Goal: Task Accomplishment & Management: Complete application form

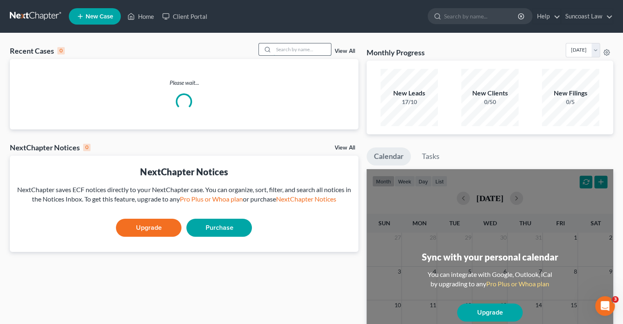
click at [290, 47] on input "search" at bounding box center [302, 49] width 57 height 12
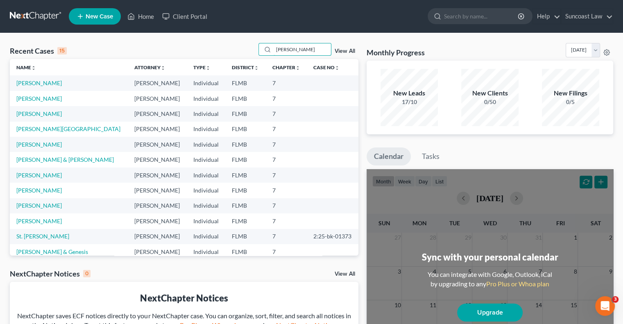
type input "[PERSON_NAME]"
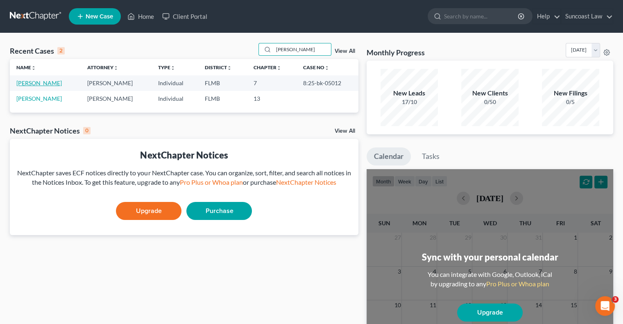
click at [41, 82] on link "[PERSON_NAME]" at bounding box center [38, 82] width 45 height 7
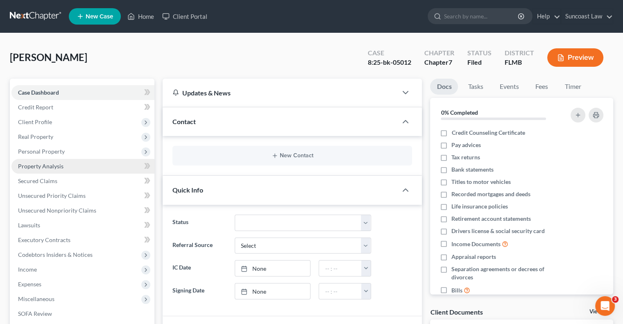
drag, startPoint x: 57, startPoint y: 167, endPoint x: 86, endPoint y: 172, distance: 29.5
click at [58, 167] on span "Property Analysis" at bounding box center [40, 166] width 45 height 7
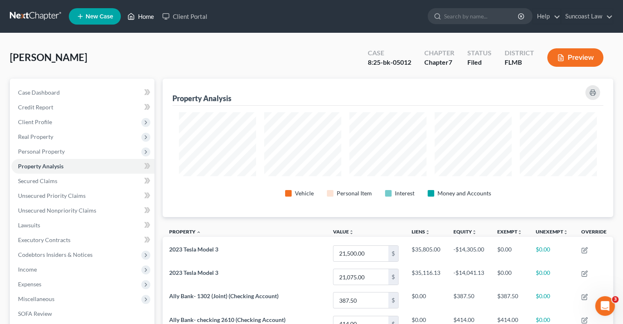
click at [149, 14] on link "Home" at bounding box center [140, 16] width 35 height 15
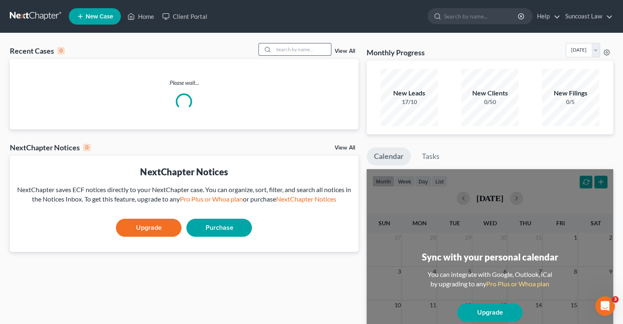
click at [314, 47] on input "search" at bounding box center [302, 49] width 57 height 12
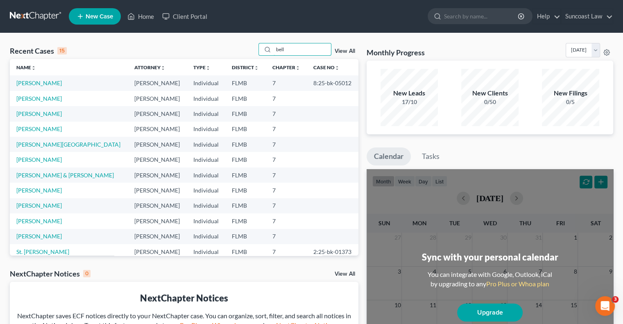
type input "bell"
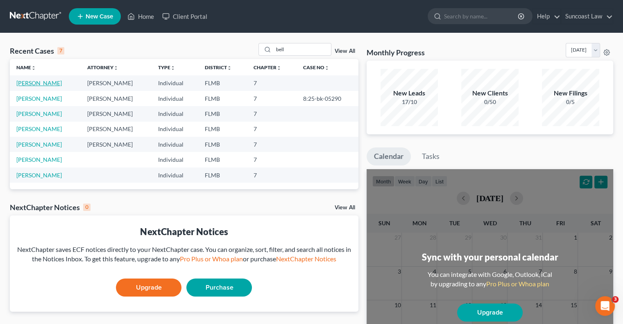
click at [31, 82] on link "[PERSON_NAME]" at bounding box center [38, 82] width 45 height 7
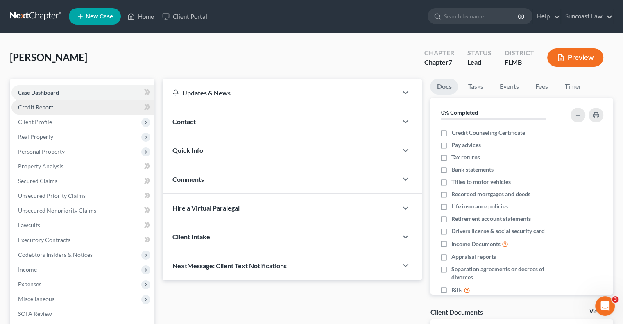
click at [64, 108] on link "Credit Report" at bounding box center [82, 107] width 143 height 15
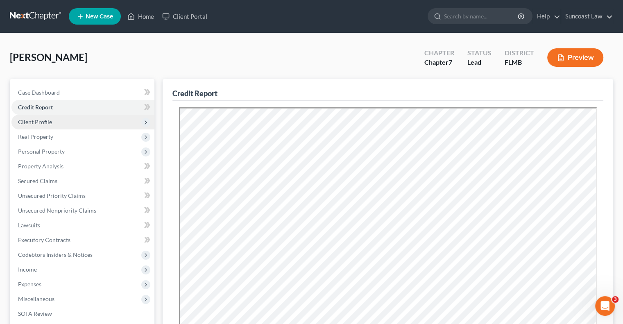
click at [58, 125] on span "Client Profile" at bounding box center [82, 122] width 143 height 15
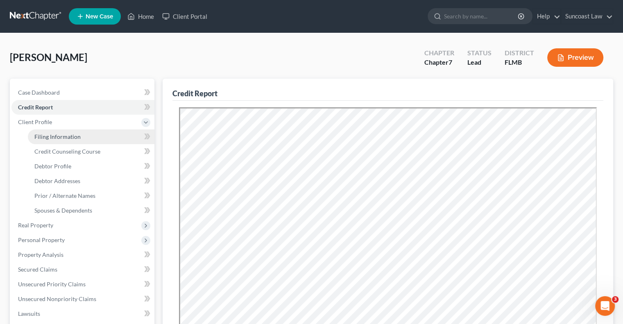
click at [78, 137] on span "Filing Information" at bounding box center [57, 136] width 46 height 7
select select "1"
select select "0"
select select "9"
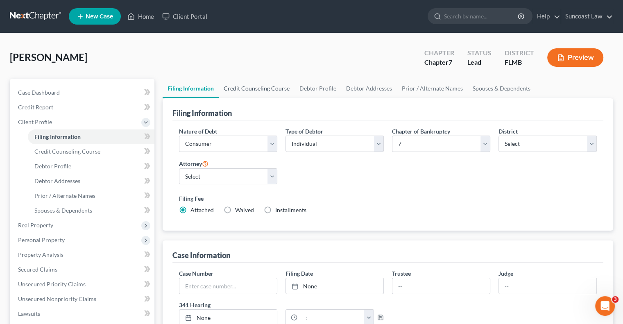
click at [267, 86] on link "Credit Counseling Course" at bounding box center [257, 89] width 76 height 20
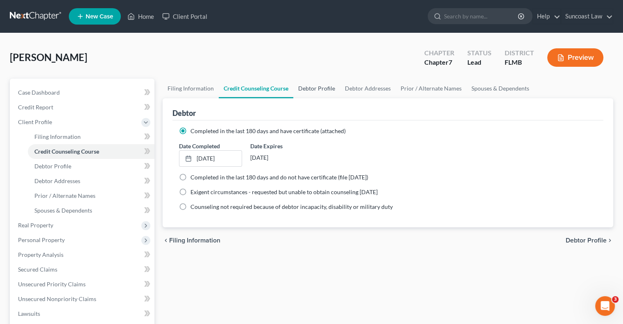
click at [326, 88] on link "Debtor Profile" at bounding box center [316, 89] width 47 height 20
select select "0"
select select "1"
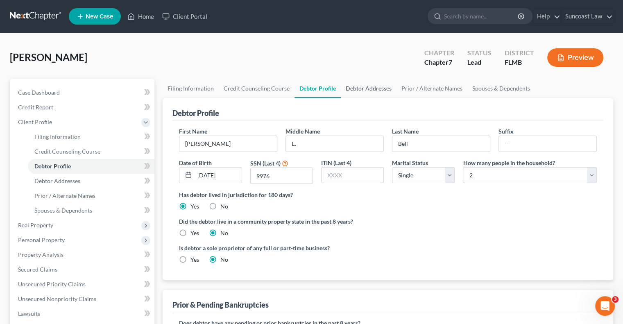
click at [367, 91] on link "Debtor Addresses" at bounding box center [369, 89] width 56 height 20
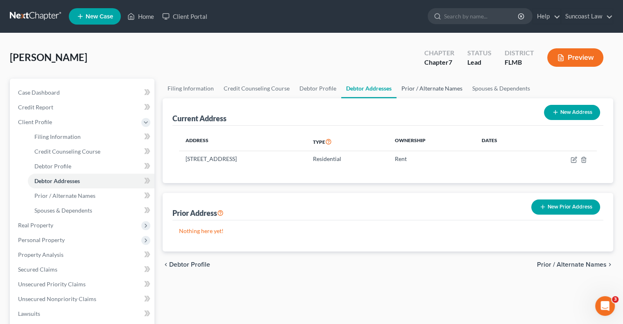
click at [434, 90] on link "Prior / Alternate Names" at bounding box center [431, 89] width 71 height 20
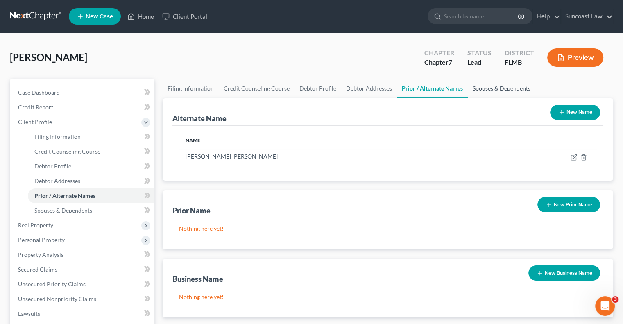
click at [504, 88] on link "Spouses & Dependents" at bounding box center [502, 89] width 68 height 20
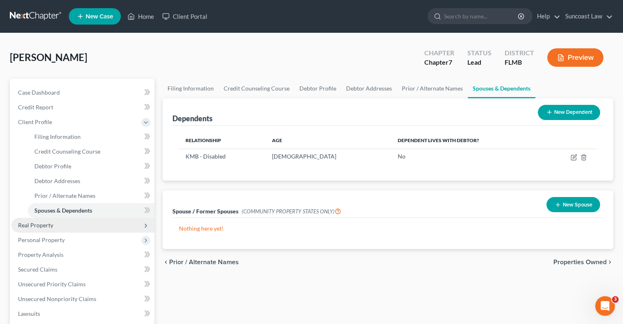
click at [61, 226] on span "Real Property" at bounding box center [82, 225] width 143 height 15
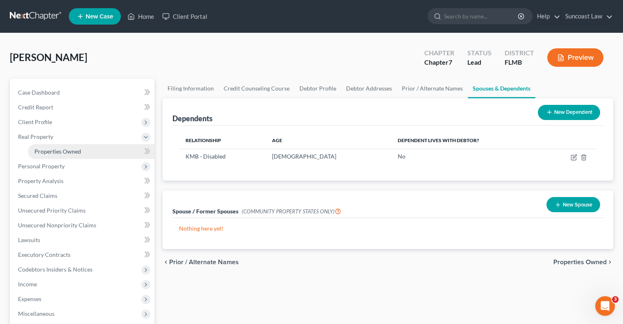
click at [74, 153] on span "Properties Owned" at bounding box center [57, 151] width 47 height 7
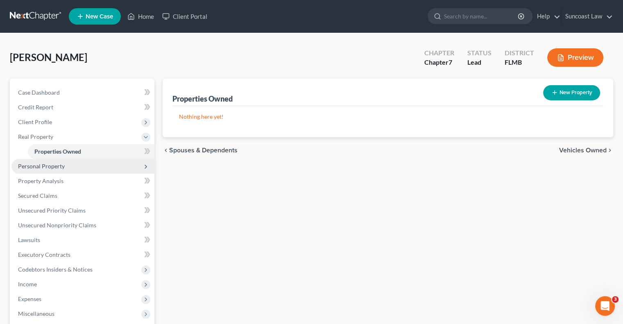
click at [69, 170] on span "Personal Property" at bounding box center [82, 166] width 143 height 15
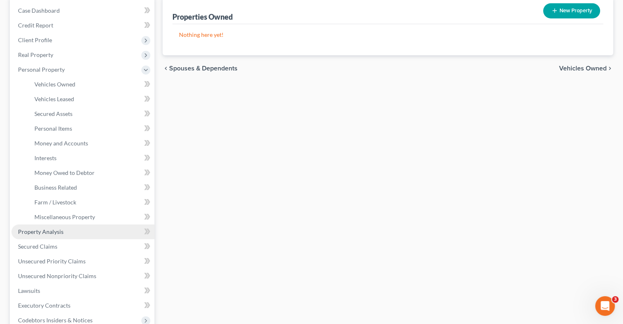
click at [64, 237] on link "Property Analysis" at bounding box center [82, 231] width 143 height 15
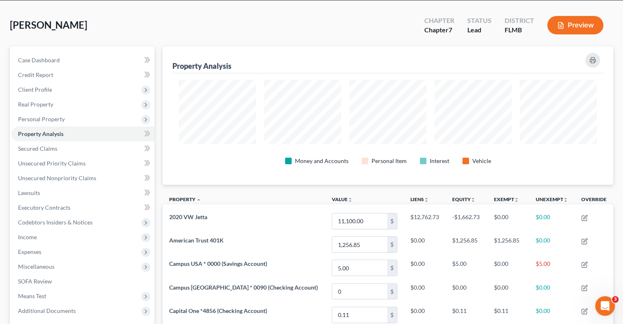
scroll to position [31, 0]
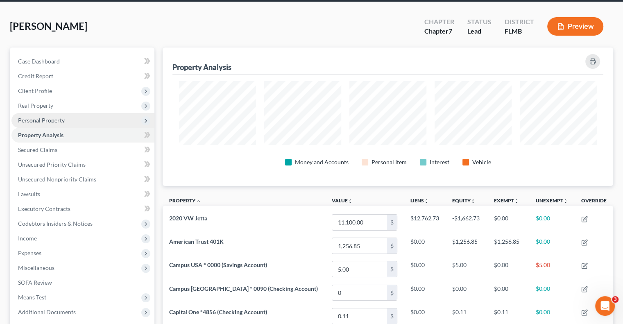
click at [64, 121] on span "Personal Property" at bounding box center [82, 120] width 143 height 15
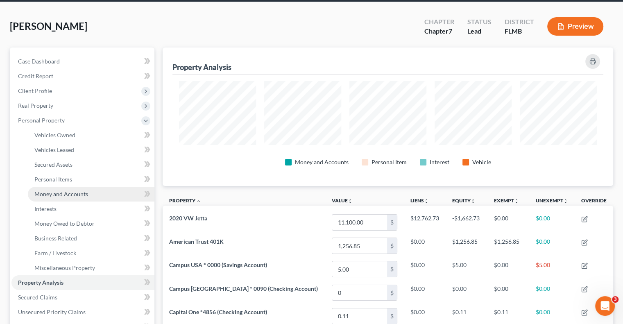
click at [75, 193] on span "Money and Accounts" at bounding box center [61, 193] width 54 height 7
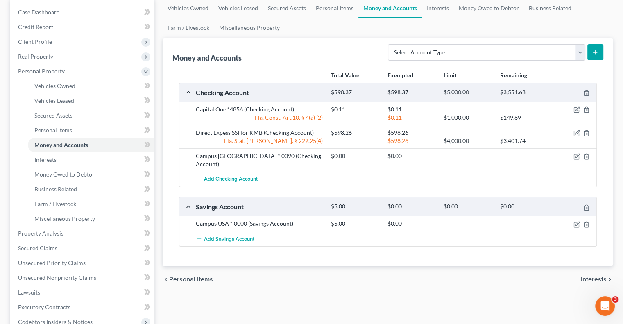
scroll to position [82, 0]
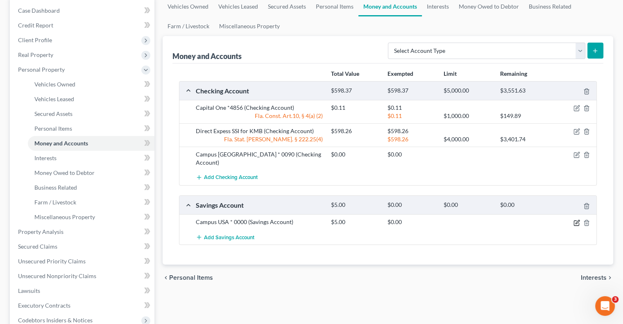
click at [575, 219] on icon "button" at bounding box center [576, 222] width 7 height 7
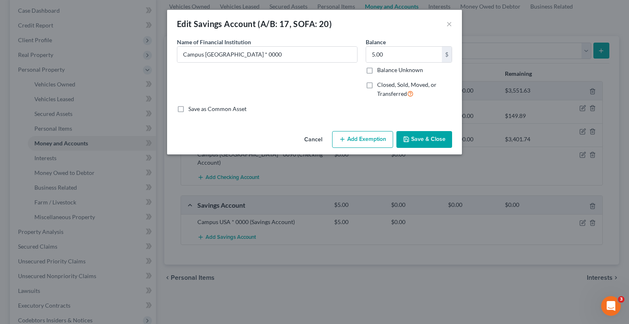
click at [363, 138] on button "Add Exemption" at bounding box center [362, 139] width 61 height 17
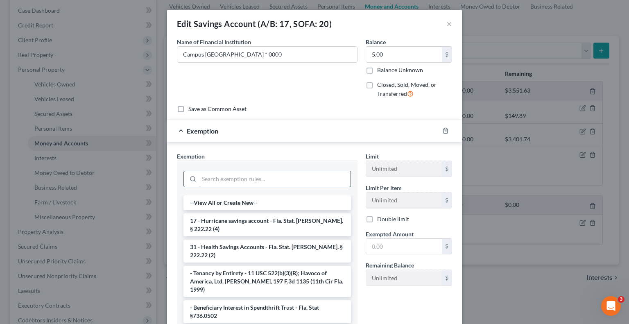
click at [272, 179] on input "search" at bounding box center [275, 179] width 152 height 16
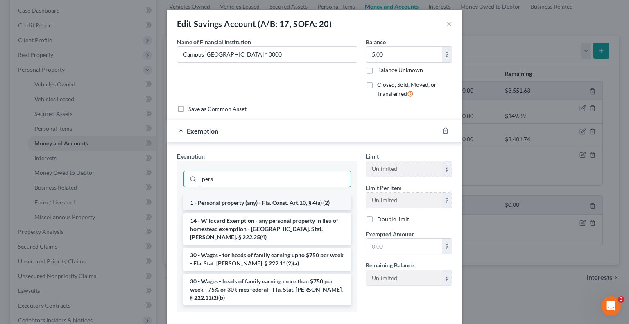
type input "pers"
click at [255, 203] on li "1 - Personal property (any) - Fla. Const. Art.10, § 4(a) (2)" at bounding box center [266, 202] width 167 height 15
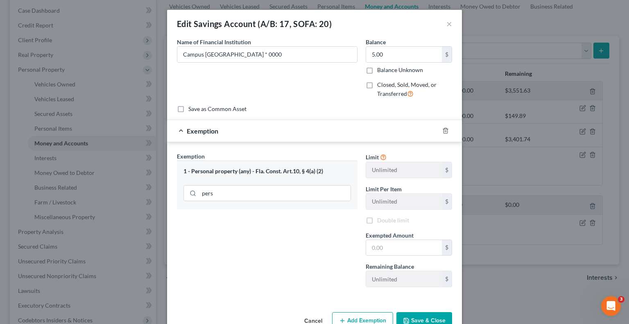
click at [255, 203] on div "1 - Personal property (any) - Fla. Const. Art.10, § 4(a) (2) pers" at bounding box center [267, 185] width 181 height 49
drag, startPoint x: 388, startPoint y: 246, endPoint x: 393, endPoint y: 240, distance: 7.0
click at [389, 246] on input "text" at bounding box center [404, 248] width 76 height 16
type input "5.0"
drag, startPoint x: 270, startPoint y: 263, endPoint x: 428, endPoint y: 305, distance: 163.4
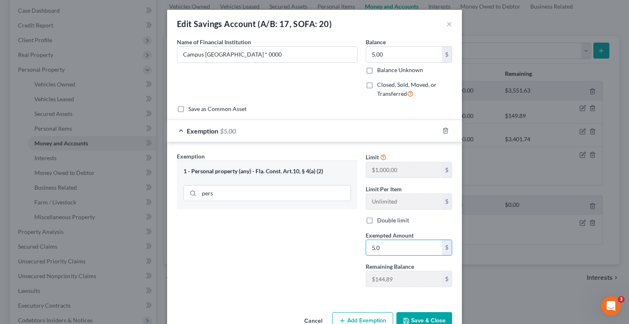
click at [270, 263] on div "Exemption Set must be selected for CA. Exemption * 1 - Personal property (any) …" at bounding box center [267, 223] width 189 height 142
click at [419, 316] on button "Save & Close" at bounding box center [424, 320] width 56 height 17
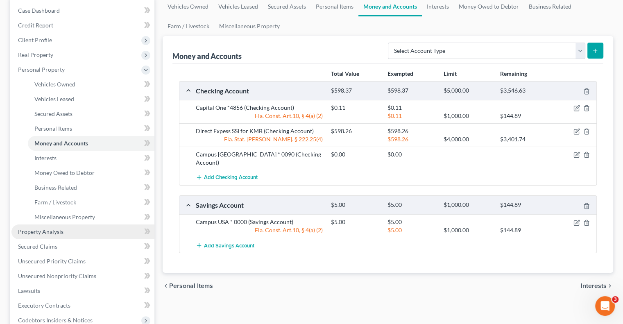
click at [60, 232] on span "Property Analysis" at bounding box center [40, 231] width 45 height 7
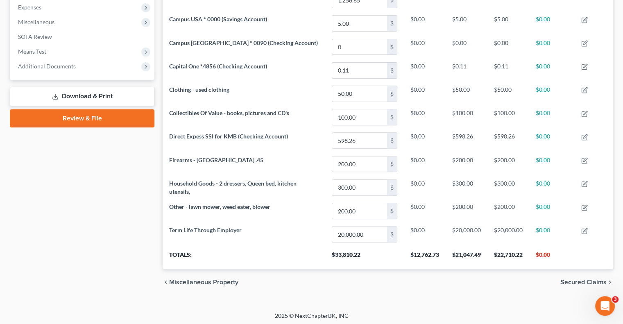
scroll to position [72, 0]
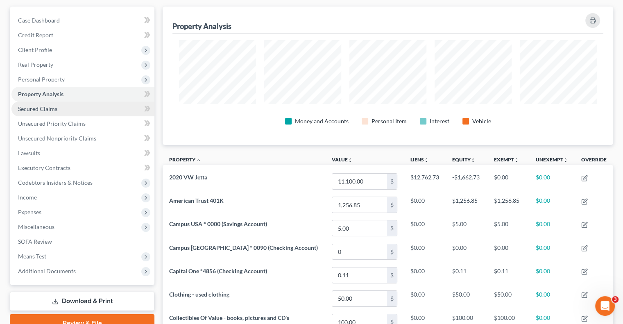
click at [54, 109] on span "Secured Claims" at bounding box center [37, 108] width 39 height 7
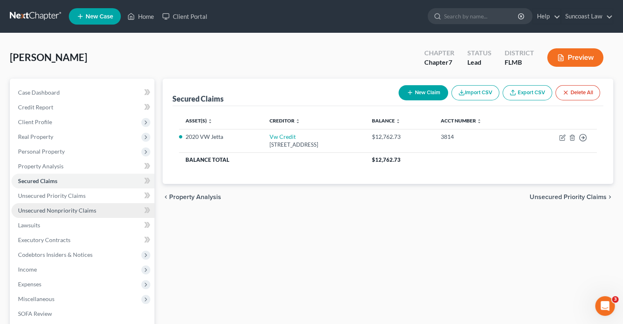
click at [101, 213] on link "Unsecured Nonpriority Claims" at bounding box center [82, 210] width 143 height 15
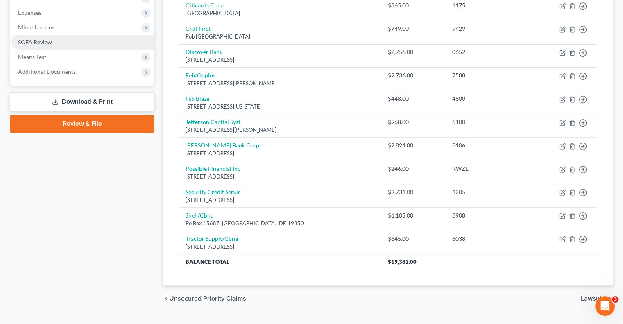
scroll to position [84, 0]
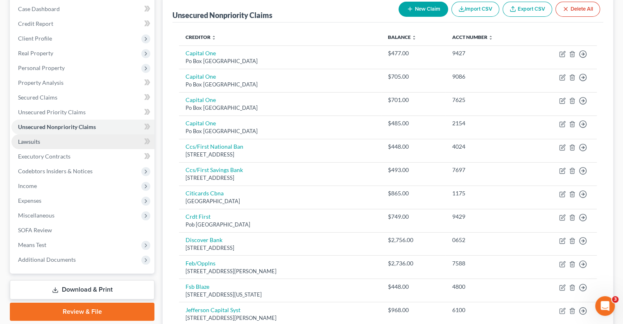
click at [77, 146] on link "Lawsuits" at bounding box center [82, 141] width 143 height 15
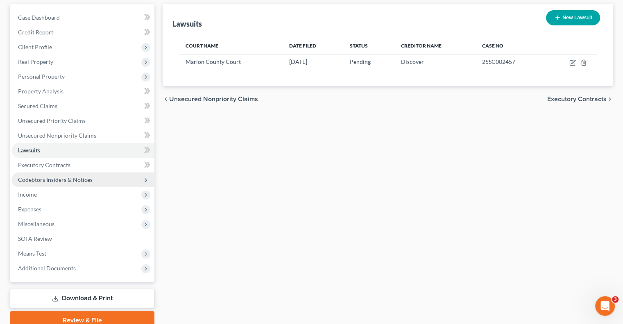
scroll to position [111, 0]
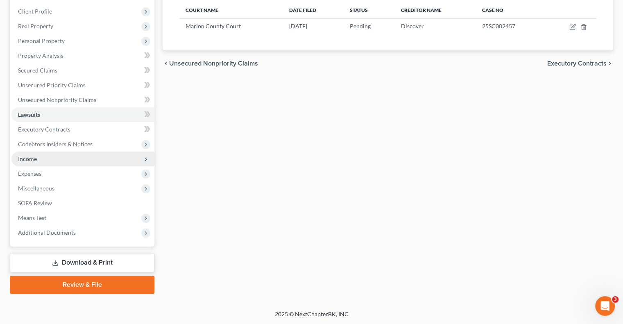
click at [44, 162] on span "Income" at bounding box center [82, 159] width 143 height 15
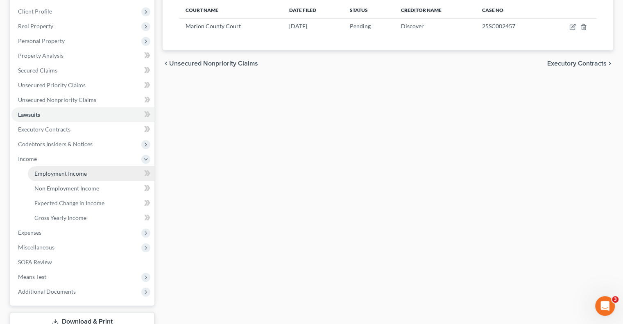
click at [74, 172] on span "Employment Income" at bounding box center [60, 173] width 52 height 7
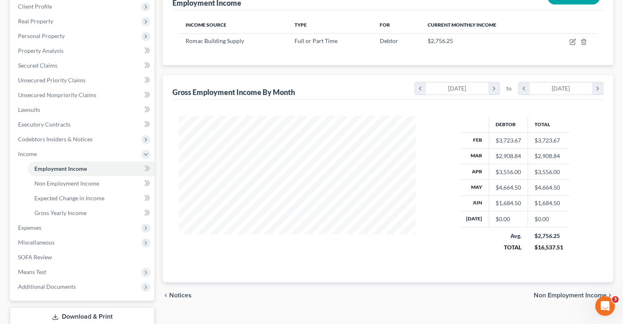
scroll to position [123, 0]
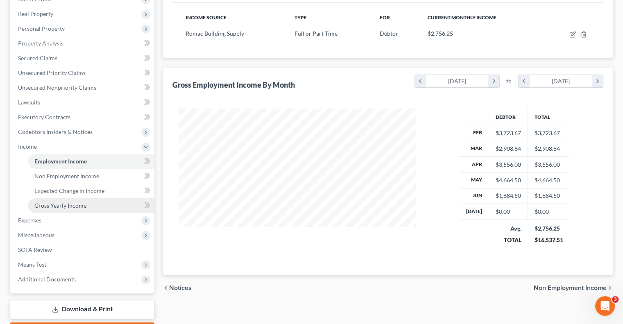
click at [50, 206] on span "Gross Yearly Income" at bounding box center [60, 205] width 52 height 7
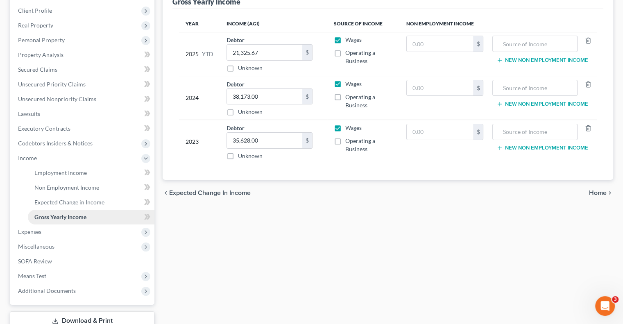
scroll to position [123, 0]
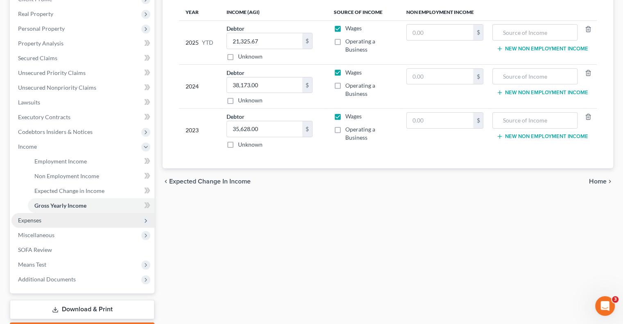
click at [42, 216] on span "Expenses" at bounding box center [82, 220] width 143 height 15
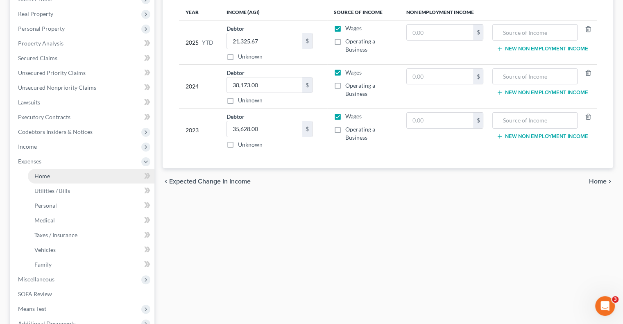
click at [52, 175] on link "Home" at bounding box center [91, 176] width 127 height 15
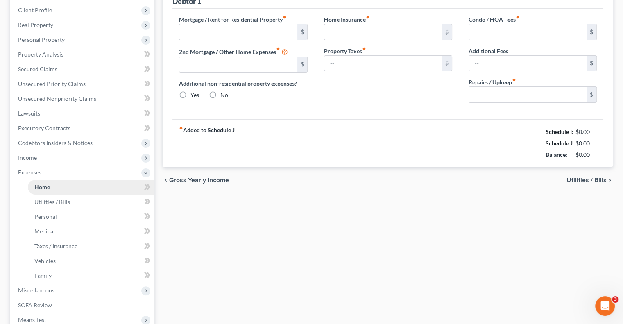
type input "500.00"
type input "0.00"
radio input "true"
type input "0.00"
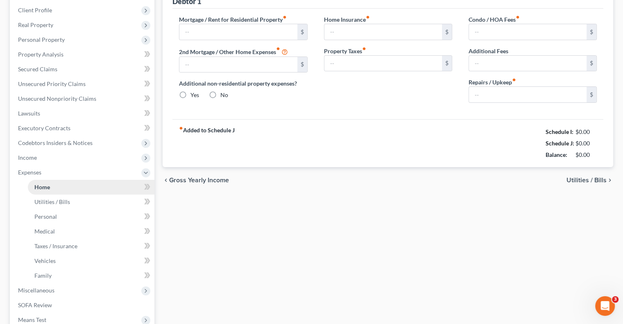
type input "0.00"
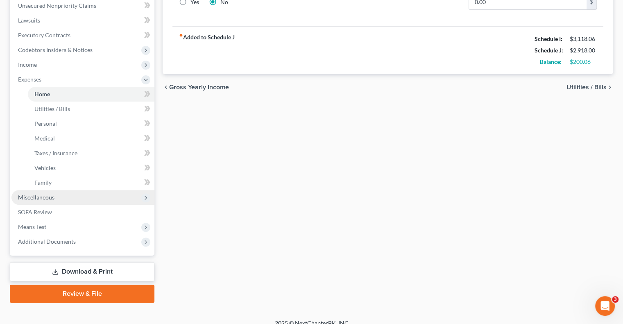
drag, startPoint x: 53, startPoint y: 199, endPoint x: 62, endPoint y: 202, distance: 9.8
click at [52, 199] on span "Miscellaneous" at bounding box center [36, 197] width 36 height 7
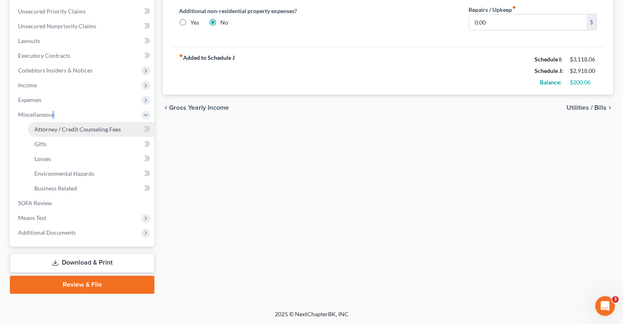
click at [75, 129] on span "Attorney / Credit Counseling Fees" at bounding box center [77, 129] width 86 height 7
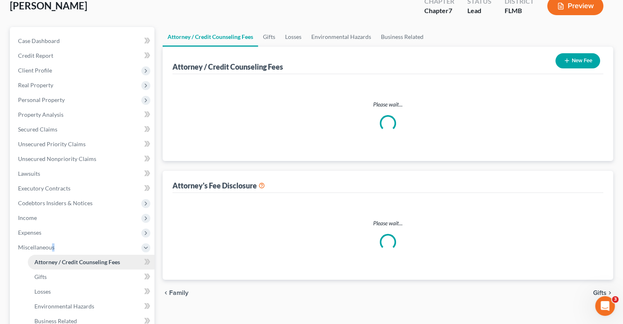
select select "0"
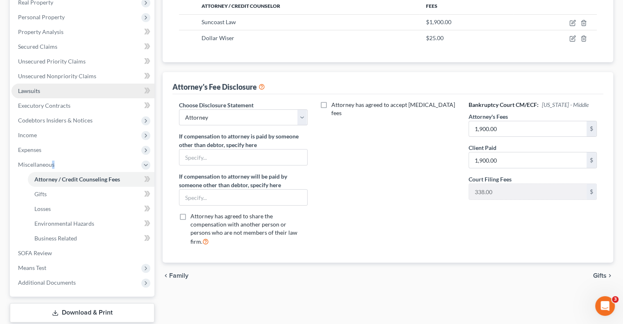
scroll to position [184, 0]
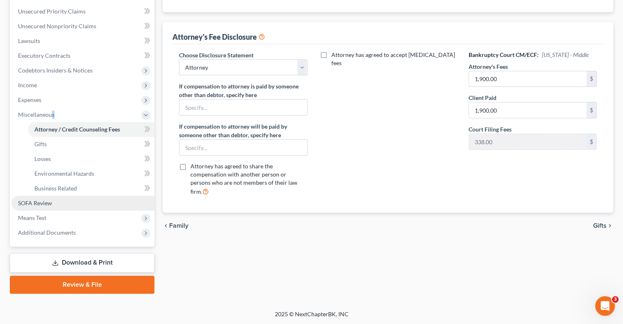
click at [58, 204] on link "SOFA Review" at bounding box center [82, 203] width 143 height 15
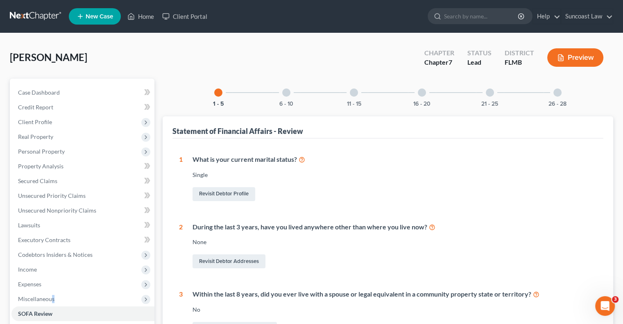
scroll to position [164, 0]
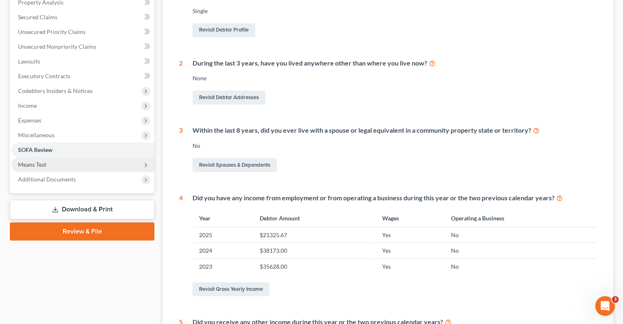
click at [55, 163] on span "Means Test" at bounding box center [82, 164] width 143 height 15
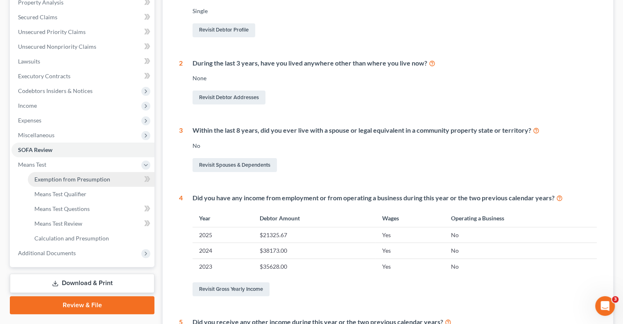
click at [83, 180] on span "Exemption from Presumption" at bounding box center [72, 179] width 76 height 7
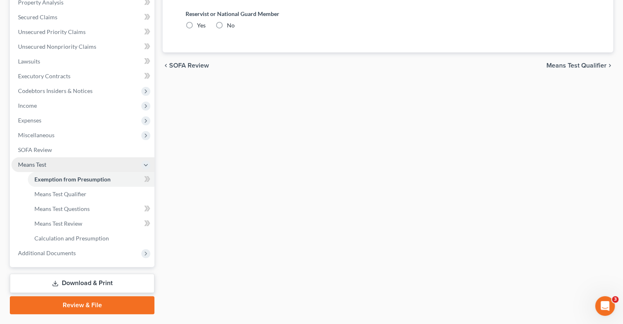
radio input "true"
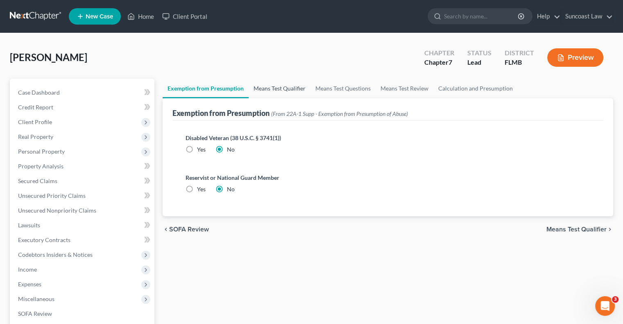
click at [285, 86] on link "Means Test Qualifier" at bounding box center [280, 89] width 62 height 20
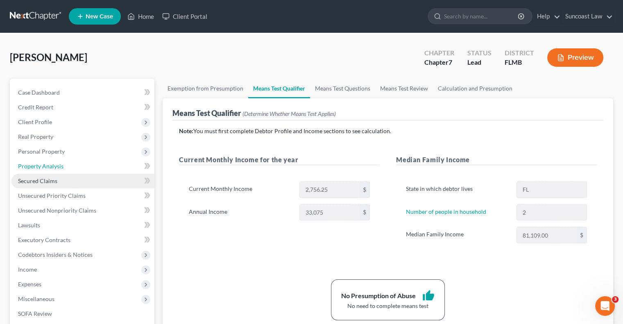
drag, startPoint x: 61, startPoint y: 168, endPoint x: 94, endPoint y: 173, distance: 32.7
click at [61, 168] on span "Property Analysis" at bounding box center [40, 166] width 45 height 7
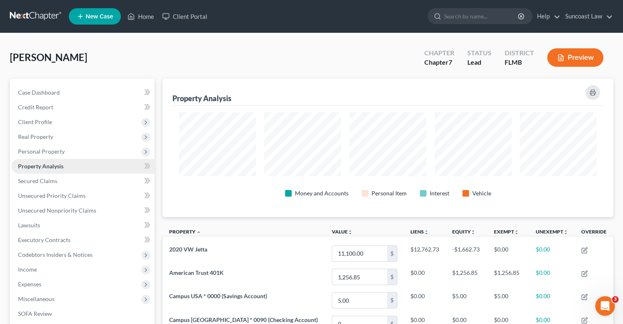
drag, startPoint x: 55, startPoint y: 149, endPoint x: 67, endPoint y: 161, distance: 17.1
click at [55, 149] on span "Personal Property" at bounding box center [41, 151] width 47 height 7
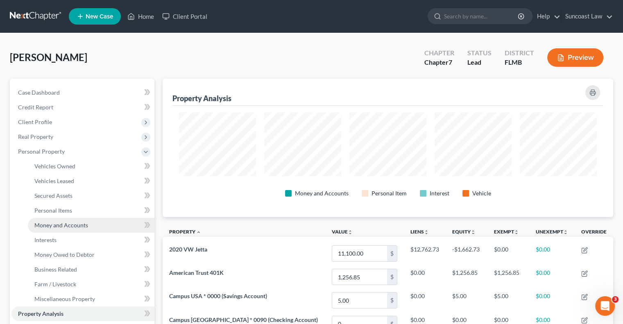
drag, startPoint x: 74, startPoint y: 227, endPoint x: 113, endPoint y: 229, distance: 38.9
click at [74, 227] on span "Money and Accounts" at bounding box center [61, 225] width 54 height 7
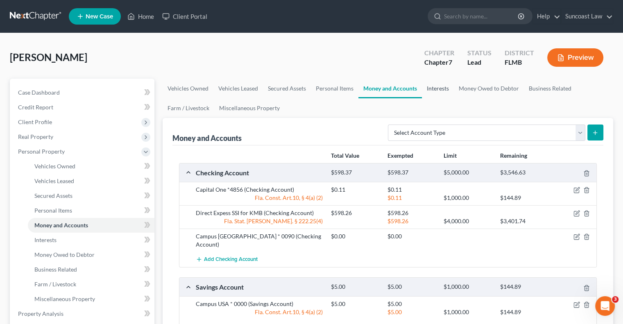
click at [434, 86] on link "Interests" at bounding box center [438, 89] width 32 height 20
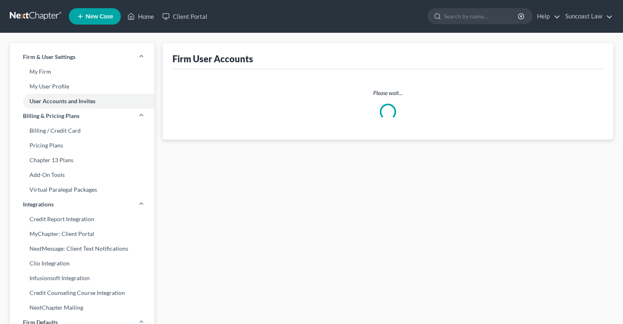
select select "0"
select select "1"
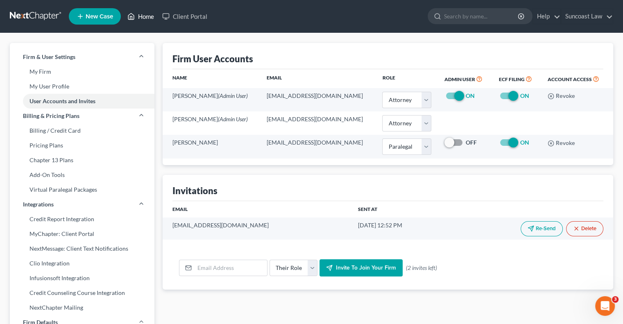
click at [148, 14] on link "Home" at bounding box center [140, 16] width 35 height 15
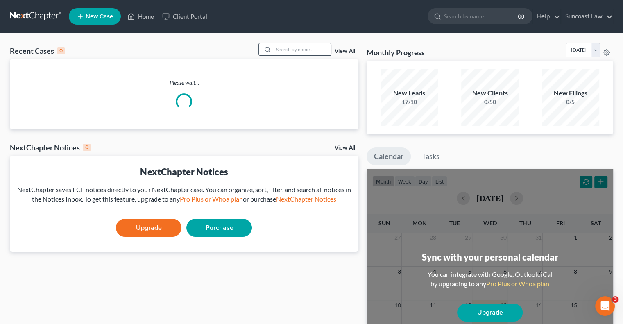
click at [290, 49] on input "search" at bounding box center [302, 49] width 57 height 12
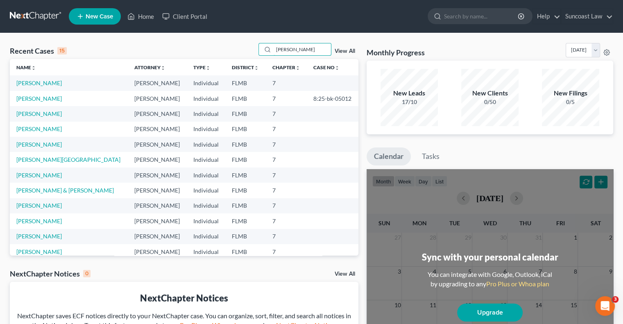
type input "dobson"
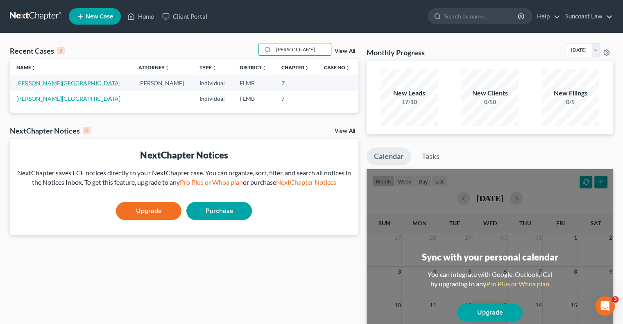
click at [51, 81] on link "[PERSON_NAME][GEOGRAPHIC_DATA]" at bounding box center [68, 82] width 104 height 7
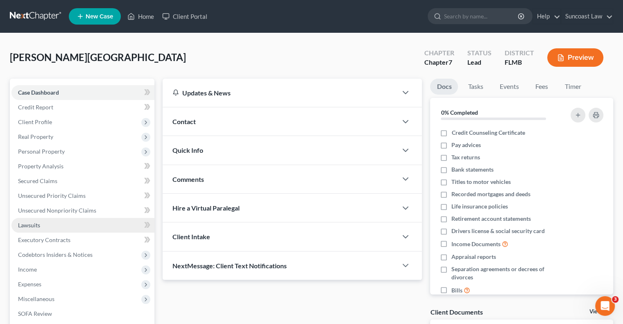
click at [34, 227] on span "Lawsuits" at bounding box center [29, 225] width 22 height 7
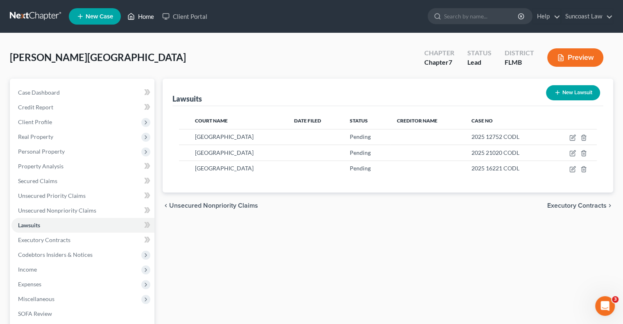
click at [149, 18] on link "Home" at bounding box center [140, 16] width 35 height 15
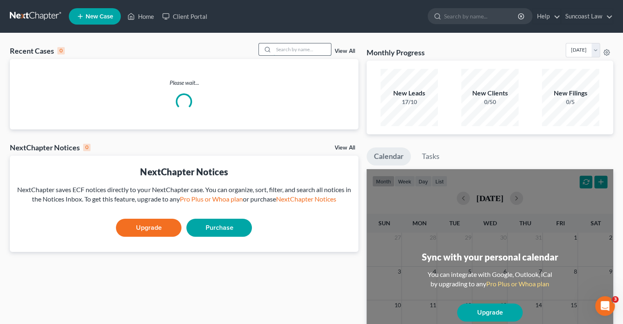
click at [278, 49] on input "search" at bounding box center [302, 49] width 57 height 12
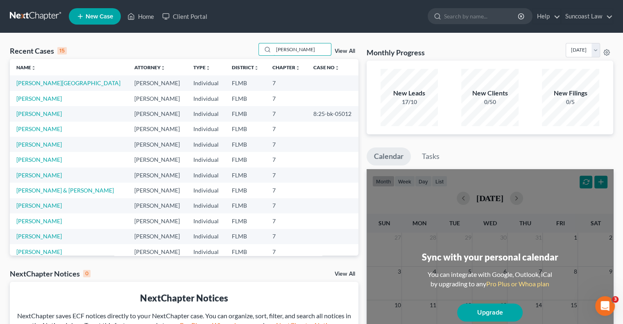
type input "ranney"
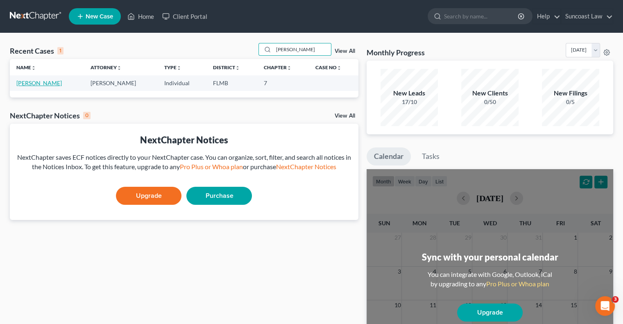
click at [25, 84] on link "[PERSON_NAME]" at bounding box center [38, 82] width 45 height 7
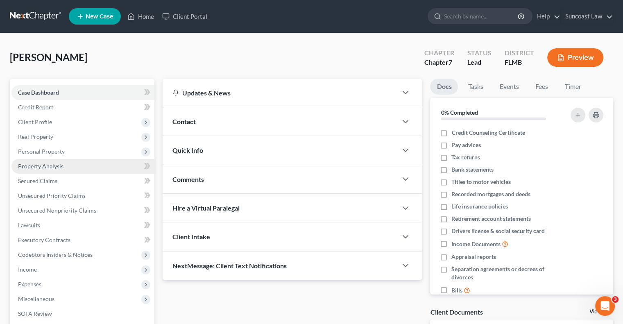
click at [54, 164] on span "Property Analysis" at bounding box center [40, 166] width 45 height 7
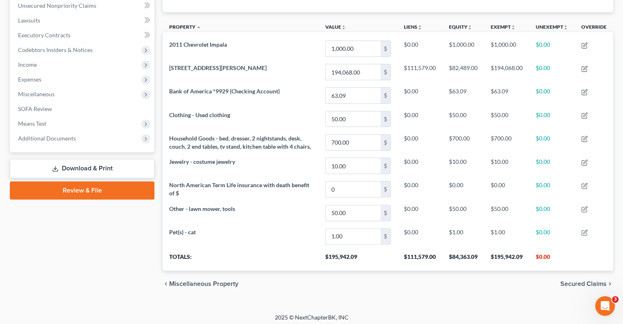
scroll to position [215, 0]
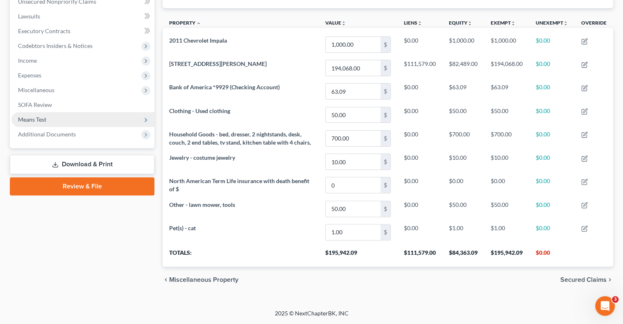
click at [52, 112] on span "Means Test" at bounding box center [82, 119] width 143 height 15
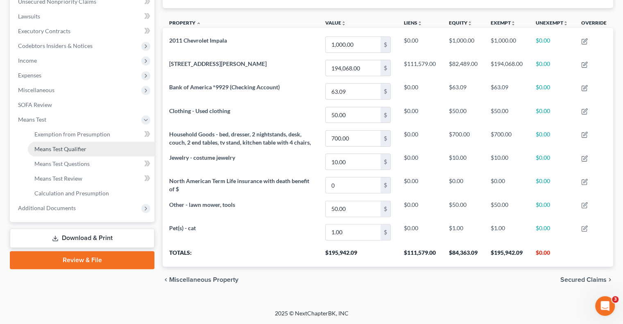
click at [86, 145] on link "Means Test Qualifier" at bounding box center [91, 149] width 127 height 15
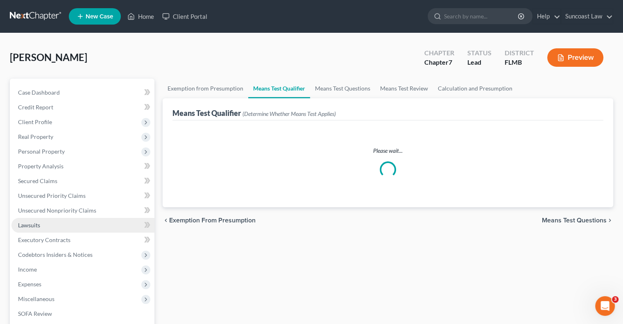
click at [32, 222] on span "Lawsuits" at bounding box center [29, 225] width 22 height 7
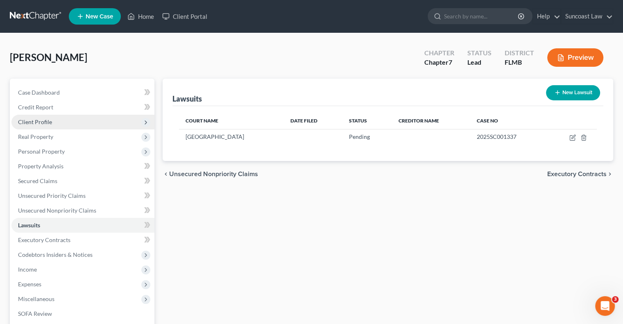
click at [46, 124] on span "Client Profile" at bounding box center [35, 121] width 34 height 7
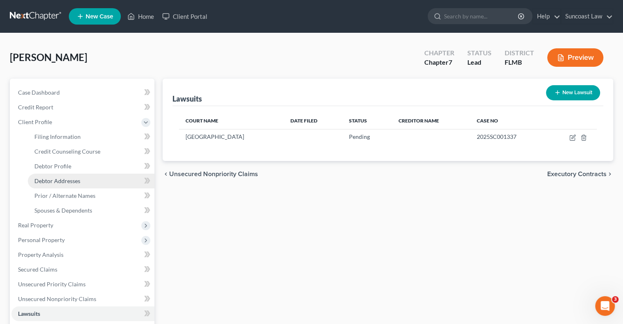
click at [74, 181] on span "Debtor Addresses" at bounding box center [57, 180] width 46 height 7
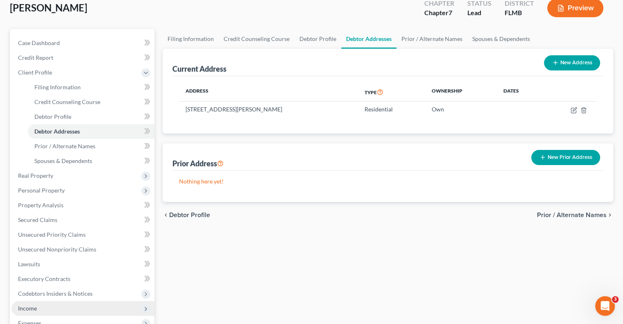
scroll to position [199, 0]
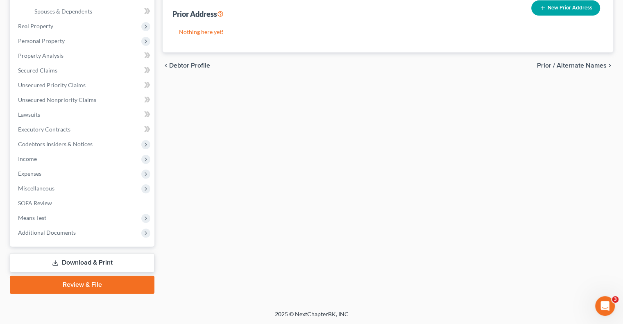
click at [89, 260] on link "Download & Print" at bounding box center [82, 262] width 145 height 19
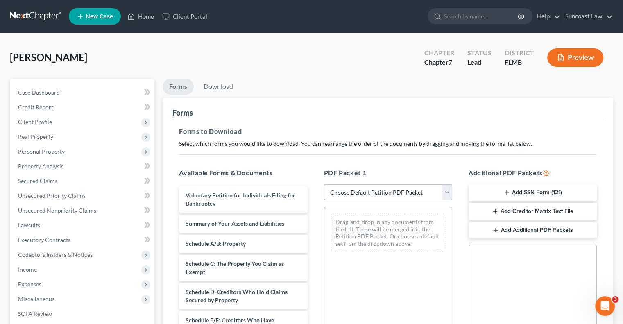
drag, startPoint x: 375, startPoint y: 189, endPoint x: 377, endPoint y: 199, distance: 9.6
click at [375, 189] on select "Choose Default Petition PDF Packet Complete Bankruptcy Petition (all forms and …" at bounding box center [388, 192] width 128 height 16
select select "0"
click at [324, 184] on select "Choose Default Petition PDF Packet Complete Bankruptcy Petition (all forms and …" at bounding box center [388, 192] width 128 height 16
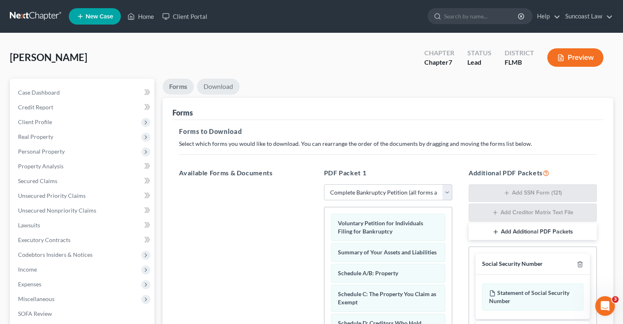
click at [226, 85] on link "Download" at bounding box center [218, 87] width 43 height 16
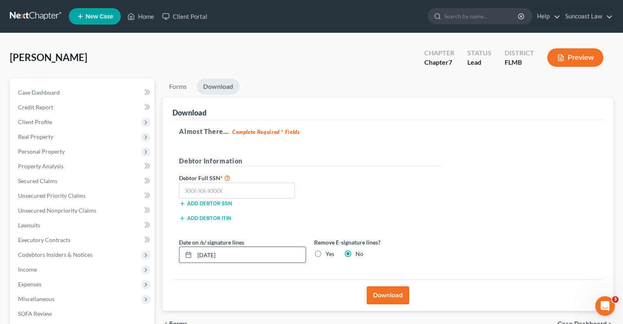
drag, startPoint x: 248, startPoint y: 254, endPoint x: 190, endPoint y: 256, distance: 57.8
click at [190, 256] on div "08/13/2025" at bounding box center [242, 255] width 127 height 16
type input "[DATE]"
click at [229, 186] on input "text" at bounding box center [237, 191] width 116 height 16
type input "024-38-9231"
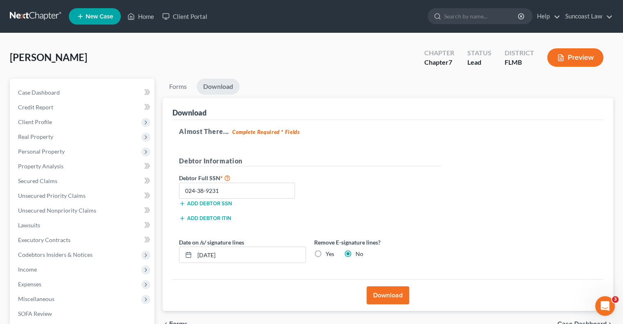
click at [326, 252] on label "Yes" at bounding box center [330, 254] width 9 height 8
click at [329, 252] on input "Yes" at bounding box center [331, 252] width 5 height 5
radio input "true"
radio input "false"
click at [396, 296] on button "Download" at bounding box center [388, 295] width 43 height 18
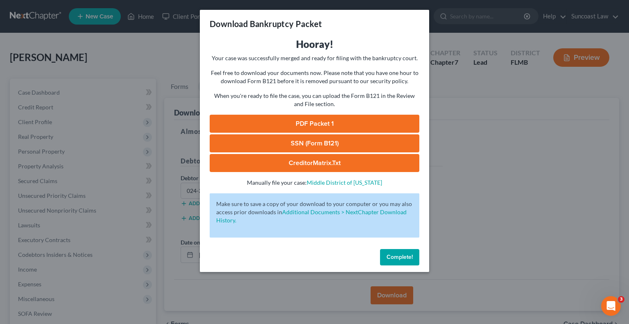
click at [336, 146] on link "SSN (Form B121)" at bounding box center [315, 143] width 210 height 18
click at [339, 120] on link "PDF Packet 1" at bounding box center [315, 124] width 210 height 18
click at [399, 260] on span "Complete!" at bounding box center [400, 256] width 26 height 7
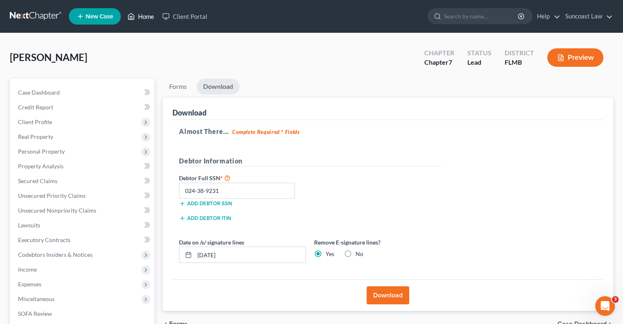
click at [144, 18] on link "Home" at bounding box center [140, 16] width 35 height 15
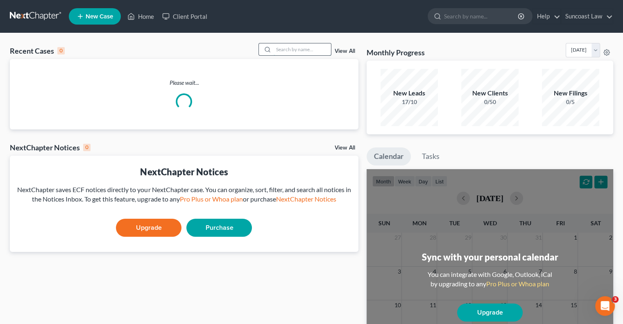
click at [279, 48] on input "search" at bounding box center [302, 49] width 57 height 12
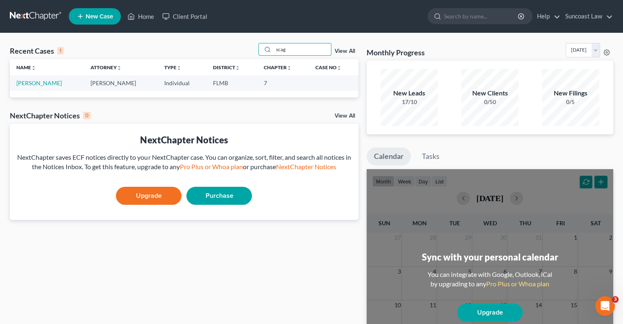
drag, startPoint x: 286, startPoint y: 49, endPoint x: 254, endPoint y: 48, distance: 32.0
click at [254, 48] on div "Recent Cases 1 scag View All" at bounding box center [184, 51] width 348 height 16
type input "ranney"
click at [37, 81] on link "[PERSON_NAME]" at bounding box center [38, 82] width 45 height 7
